Goal: Task Accomplishment & Management: Manage account settings

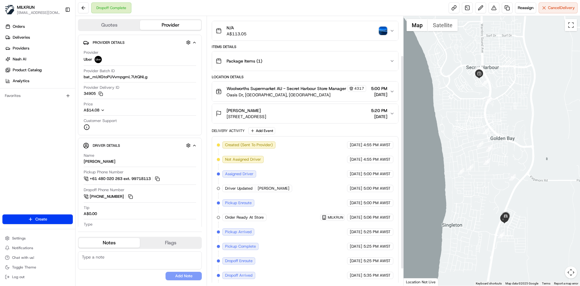
scroll to position [49, 0]
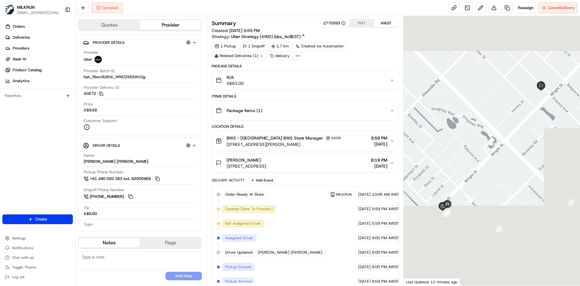
scroll to position [22, 0]
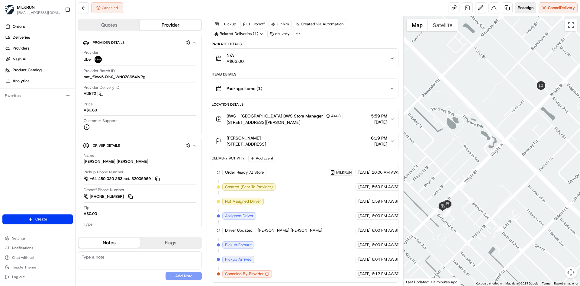
click at [534, 7] on button "Reassign" at bounding box center [525, 7] width 21 height 11
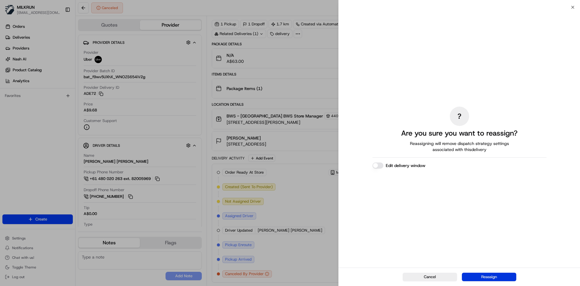
click at [487, 278] on button "Reassign" at bounding box center [489, 277] width 54 height 8
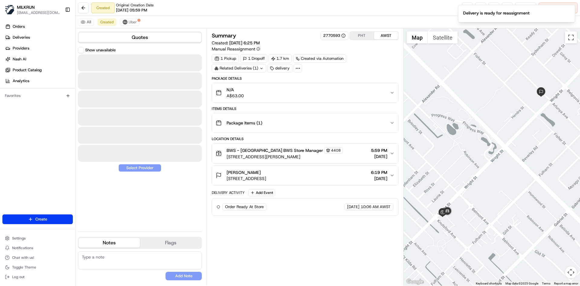
scroll to position [0, 0]
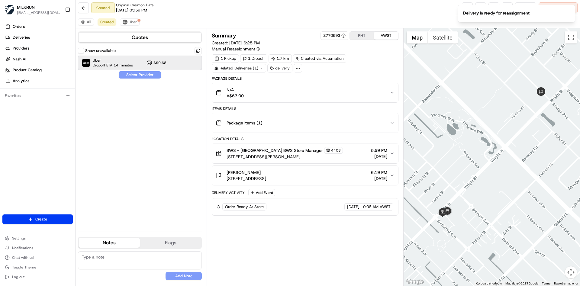
click at [115, 65] on span "Dropoff ETA 14 minutes" at bounding box center [113, 65] width 40 height 5
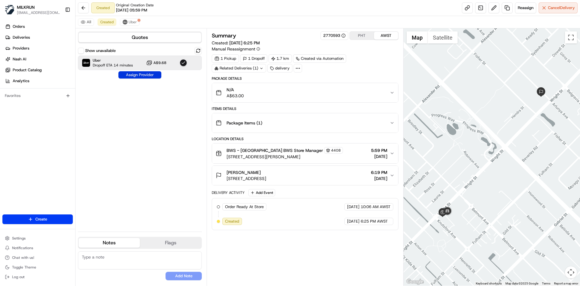
click at [142, 76] on button "Assign Provider" at bounding box center [139, 74] width 43 height 7
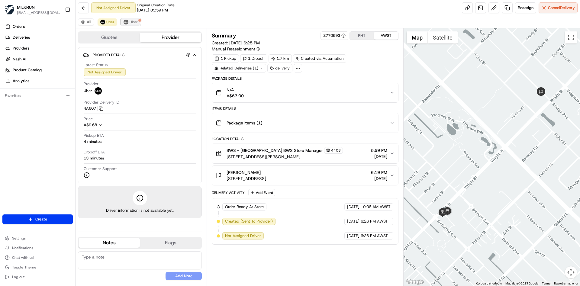
click at [128, 23] on button "Uber" at bounding box center [131, 21] width 20 height 7
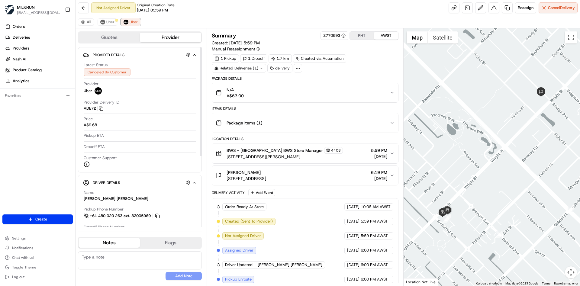
scroll to position [34, 0]
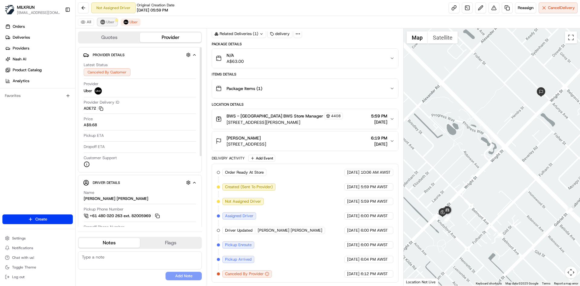
click at [110, 22] on span "Uber" at bounding box center [110, 22] width 8 height 5
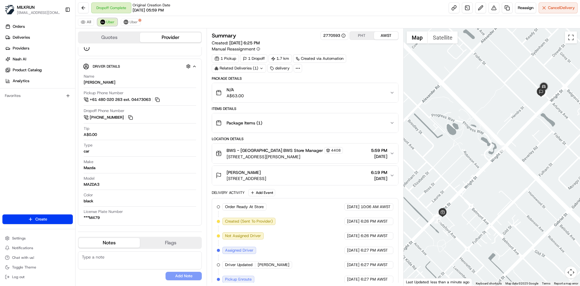
scroll to position [78, 0]
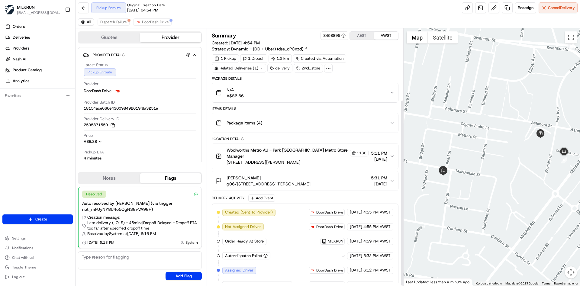
scroll to position [98, 0]
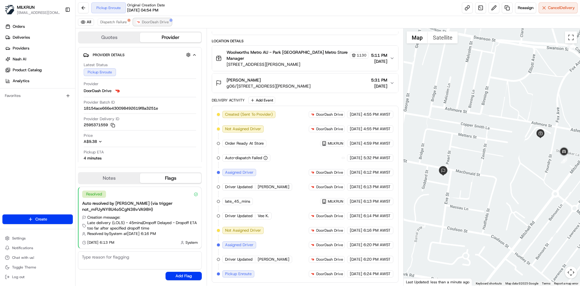
click at [154, 25] on button "DoorDash Drive" at bounding box center [152, 21] width 38 height 7
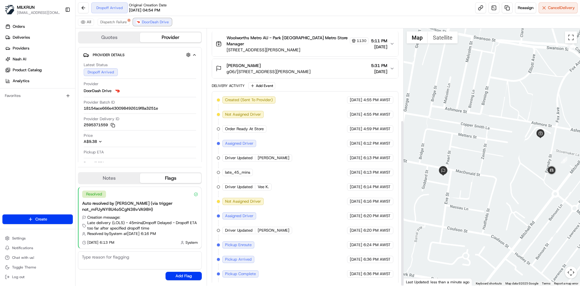
scroll to position [141, 0]
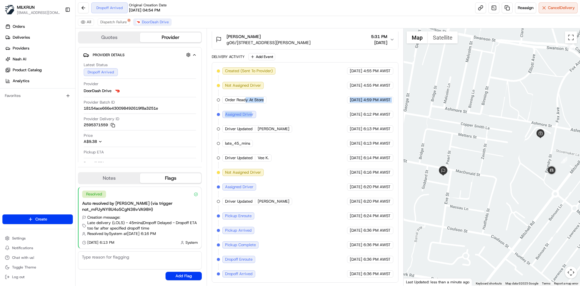
drag, startPoint x: 244, startPoint y: 94, endPoint x: 251, endPoint y: 116, distance: 22.4
click at [251, 116] on div "Created (Sent To Provider) DoorDash Drive 21/08/2025 4:55 PM AWST Not Assigned …" at bounding box center [305, 172] width 176 height 210
click at [251, 116] on span "Assigned Driver" at bounding box center [239, 114] width 28 height 5
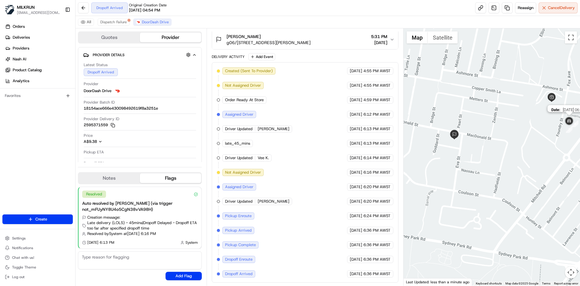
drag, startPoint x: 558, startPoint y: 159, endPoint x: 569, endPoint y: 123, distance: 37.7
click at [569, 123] on img at bounding box center [569, 121] width 12 height 12
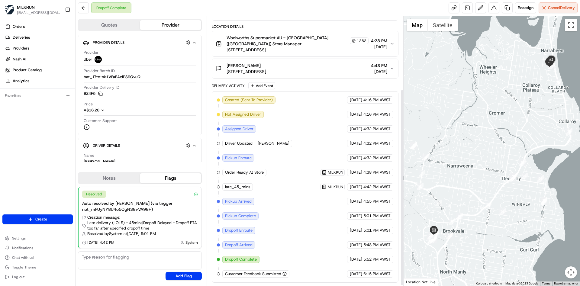
scroll to position [100, 0]
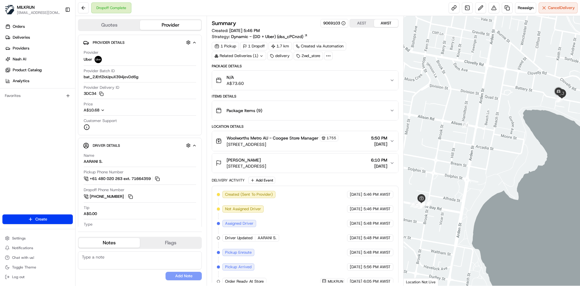
scroll to position [65, 0]
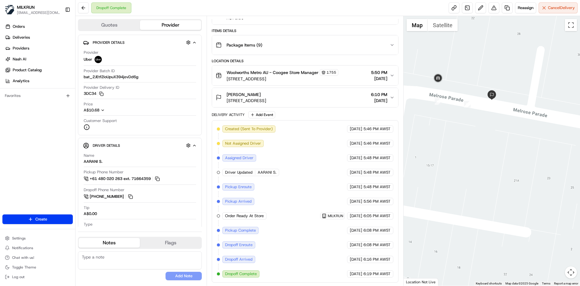
drag, startPoint x: 564, startPoint y: 101, endPoint x: 520, endPoint y: 146, distance: 62.5
click at [520, 146] on div at bounding box center [491, 151] width 177 height 270
click at [79, 6] on button at bounding box center [83, 7] width 11 height 11
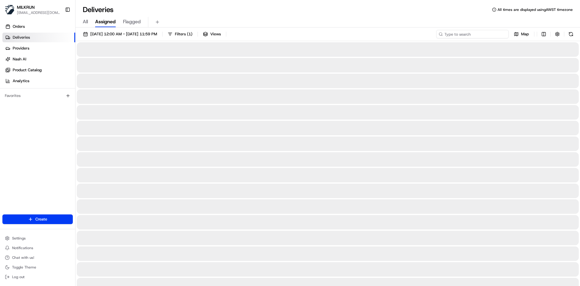
click at [487, 34] on input at bounding box center [472, 34] width 72 height 8
paste input "98806eb0-c4dc-495b-a184-06883c5b3be2"
type input "98806eb0-c4dc-495b-a184-06883c5b3be2"
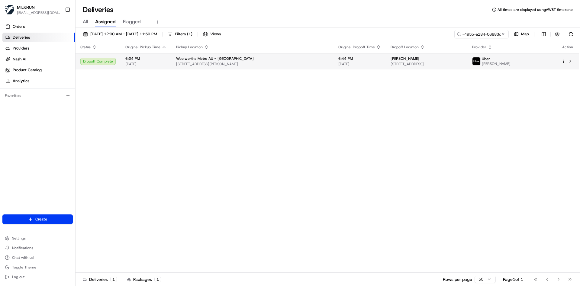
click at [390, 63] on span "[STREET_ADDRESS]" at bounding box center [426, 64] width 72 height 5
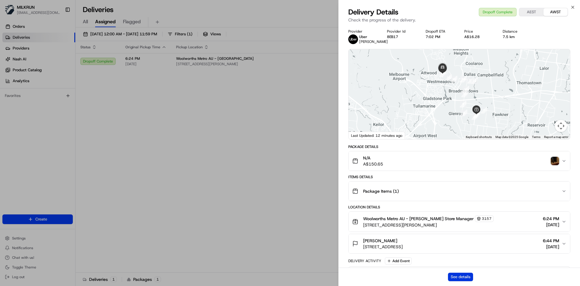
click at [469, 273] on button "See details" at bounding box center [460, 277] width 25 height 8
